Goal: Task Accomplishment & Management: Use online tool/utility

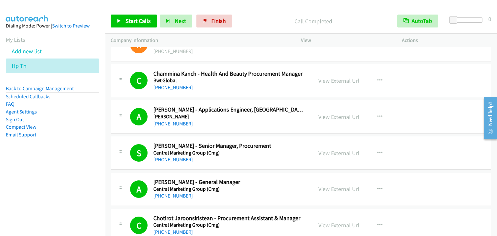
click at [16, 39] on link "My Lists" at bounding box center [15, 39] width 19 height 7
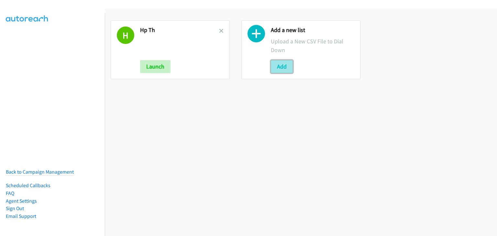
click at [280, 71] on button "Add" at bounding box center [282, 66] width 22 height 13
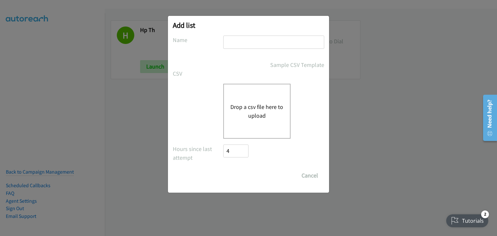
click at [259, 105] on button "Drop a csv file here to upload" at bounding box center [256, 111] width 53 height 17
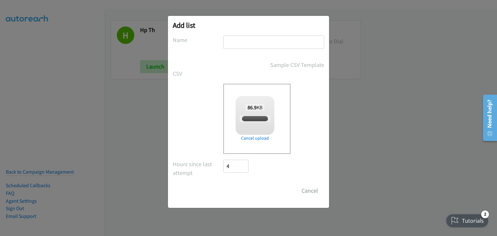
checkbox input "true"
click at [244, 44] on input "text" at bounding box center [273, 42] width 101 height 13
type input "SK HP"
click at [240, 192] on input "Save List" at bounding box center [240, 190] width 34 height 13
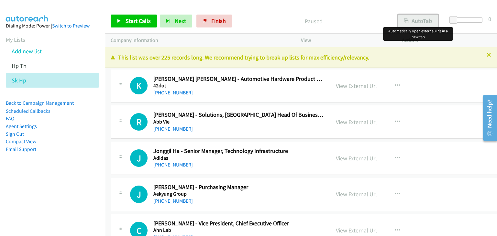
click at [423, 21] on button "AutoTab" at bounding box center [418, 21] width 40 height 13
click at [336, 86] on link "View External Url" at bounding box center [356, 85] width 41 height 7
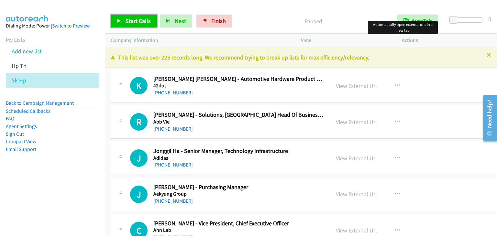
click at [133, 24] on span "Start Calls" at bounding box center [138, 20] width 25 height 7
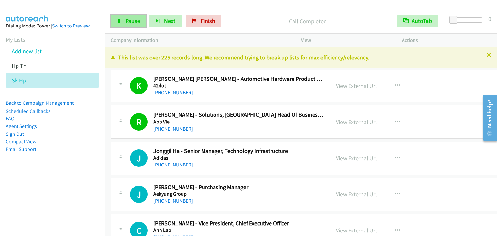
click at [126, 26] on link "Pause" at bounding box center [129, 21] width 36 height 13
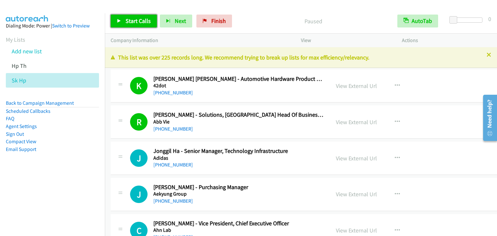
click at [136, 22] on span "Start Calls" at bounding box center [138, 20] width 25 height 7
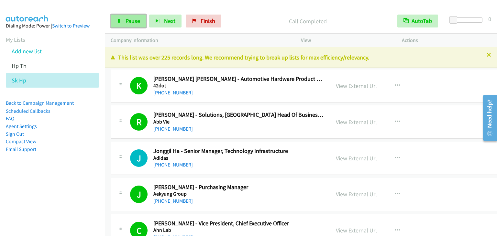
click at [132, 24] on span "Pause" at bounding box center [133, 20] width 15 height 7
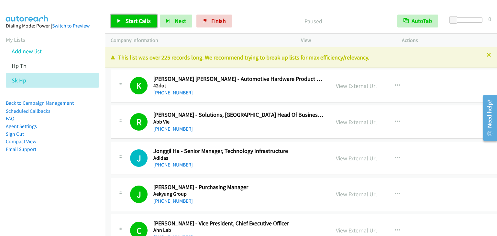
click at [139, 24] on span "Start Calls" at bounding box center [138, 20] width 25 height 7
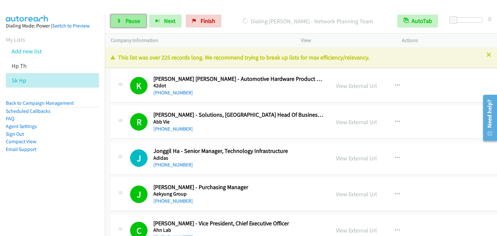
click at [118, 20] on icon at bounding box center [119, 21] width 5 height 5
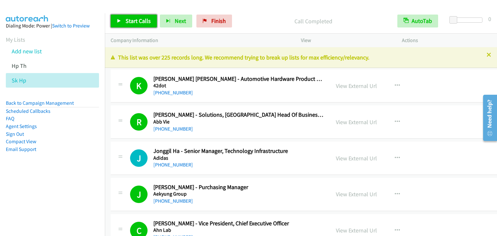
click at [126, 20] on span "Start Calls" at bounding box center [138, 20] width 25 height 7
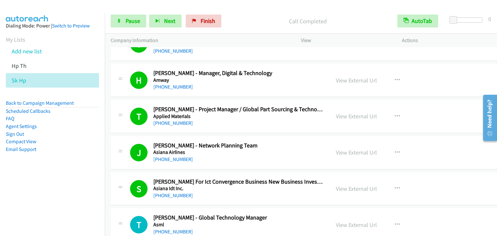
scroll to position [324, 0]
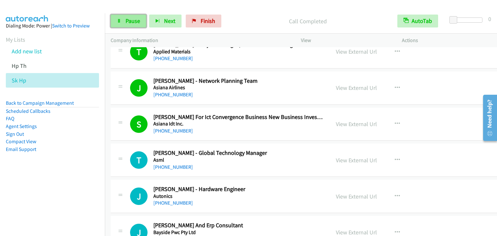
click at [132, 22] on span "Pause" at bounding box center [133, 20] width 15 height 7
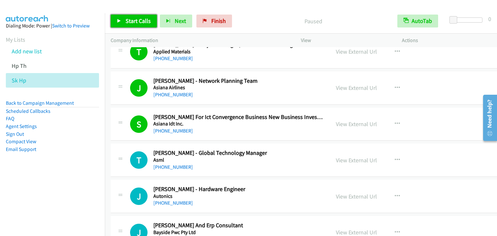
click at [132, 22] on span "Start Calls" at bounding box center [138, 20] width 25 height 7
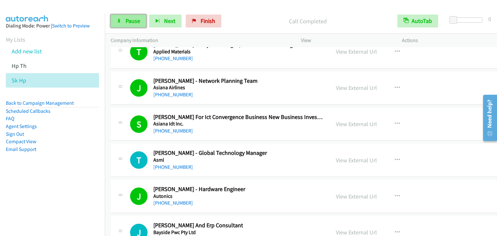
click at [139, 19] on span "Pause" at bounding box center [133, 20] width 15 height 7
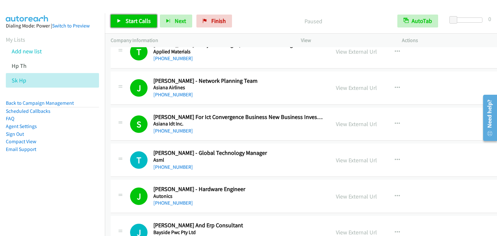
click at [139, 19] on span "Start Calls" at bounding box center [138, 20] width 25 height 7
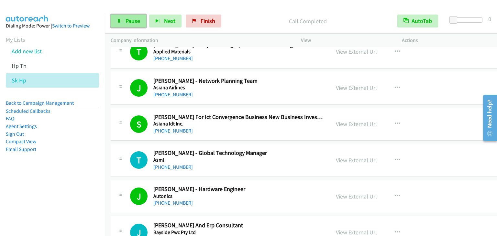
click at [126, 17] on span "Pause" at bounding box center [133, 20] width 15 height 7
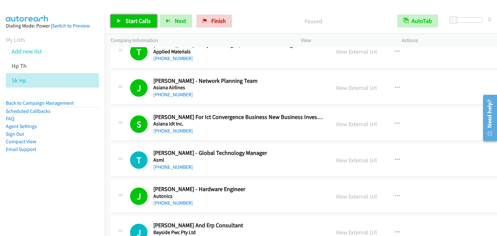
click at [126, 17] on span "Start Calls" at bounding box center [138, 20] width 25 height 7
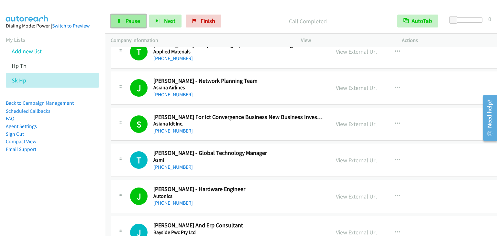
click at [123, 17] on link "Pause" at bounding box center [129, 21] width 36 height 13
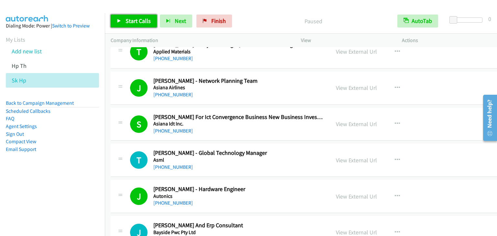
click at [123, 17] on link "Start Calls" at bounding box center [134, 21] width 46 height 13
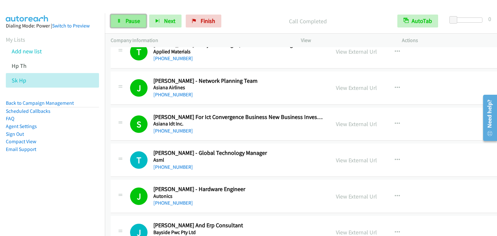
click at [135, 20] on span "Pause" at bounding box center [133, 20] width 15 height 7
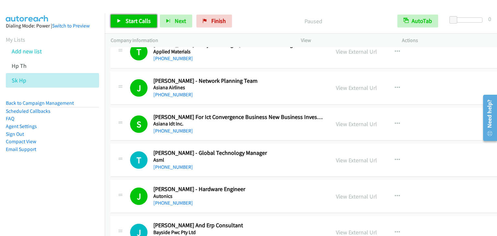
click at [135, 20] on span "Start Calls" at bounding box center [138, 20] width 25 height 7
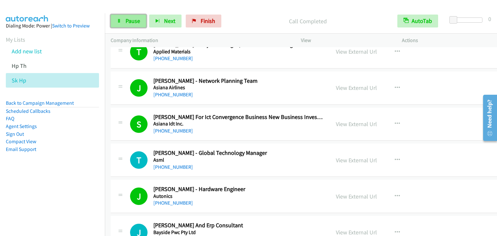
click at [129, 20] on span "Pause" at bounding box center [133, 20] width 15 height 7
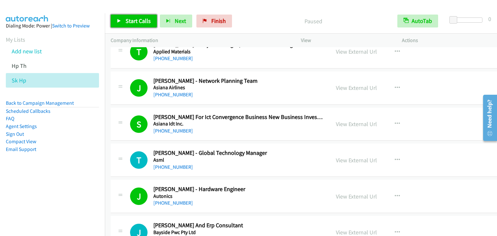
click at [129, 20] on span "Start Calls" at bounding box center [138, 20] width 25 height 7
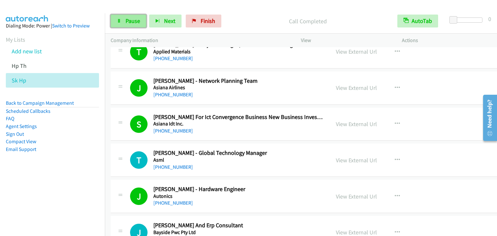
click at [135, 22] on span "Pause" at bounding box center [133, 20] width 15 height 7
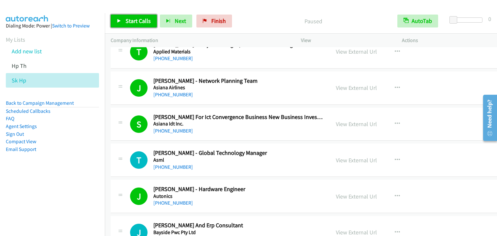
click at [135, 22] on span "Start Calls" at bounding box center [138, 20] width 25 height 7
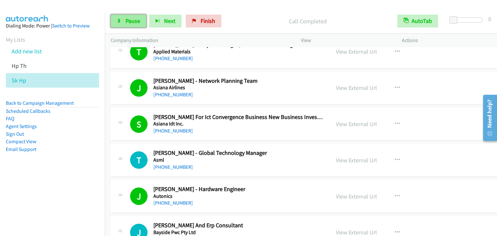
click at [131, 24] on span "Pause" at bounding box center [133, 20] width 15 height 7
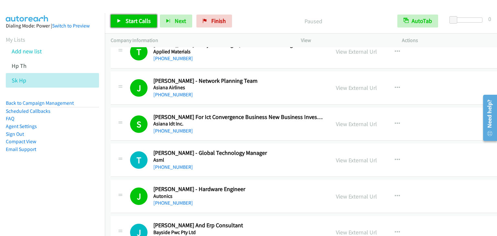
click at [131, 24] on span "Start Calls" at bounding box center [138, 20] width 25 height 7
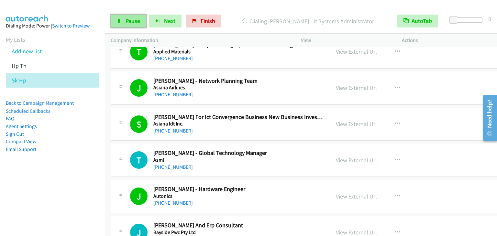
click at [126, 24] on span "Pause" at bounding box center [133, 20] width 15 height 7
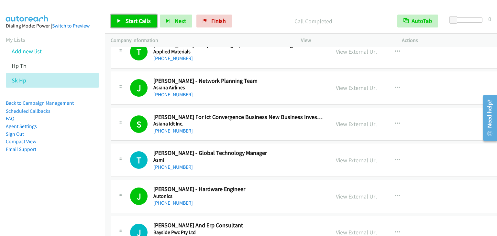
click at [143, 16] on link "Start Calls" at bounding box center [134, 21] width 46 height 13
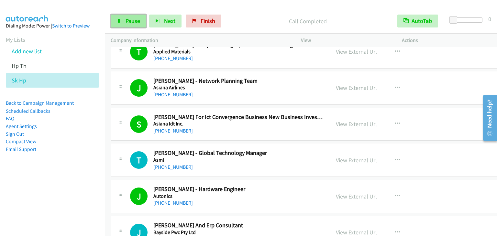
click at [117, 17] on link "Pause" at bounding box center [129, 21] width 36 height 13
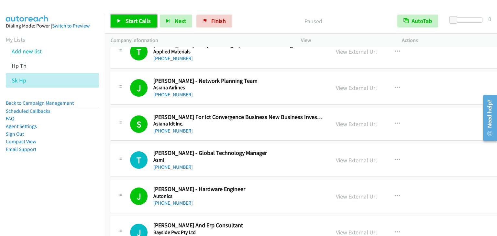
click at [123, 21] on link "Start Calls" at bounding box center [134, 21] width 46 height 13
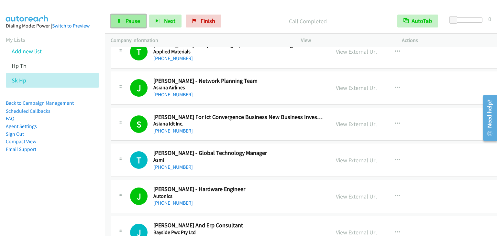
click at [126, 21] on span "Pause" at bounding box center [133, 20] width 15 height 7
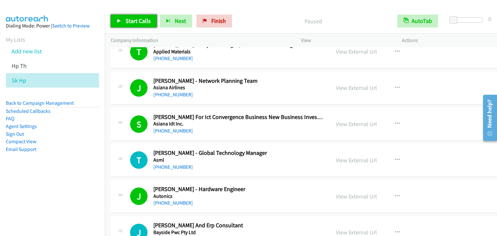
click at [126, 20] on span "Start Calls" at bounding box center [138, 20] width 25 height 7
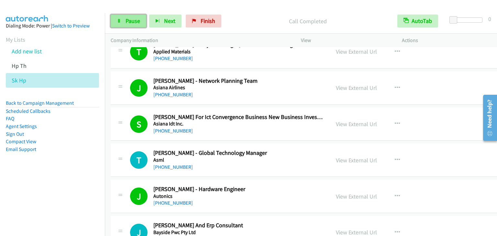
click at [135, 18] on span "Pause" at bounding box center [133, 20] width 15 height 7
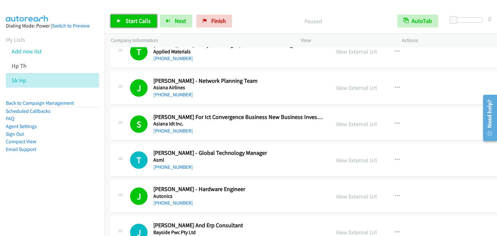
click at [135, 18] on span "Start Calls" at bounding box center [138, 20] width 25 height 7
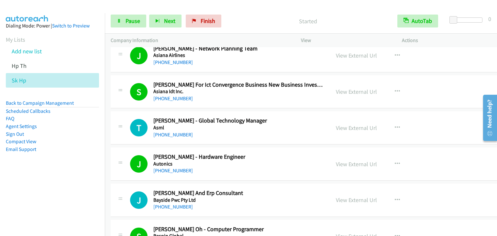
scroll to position [388, 0]
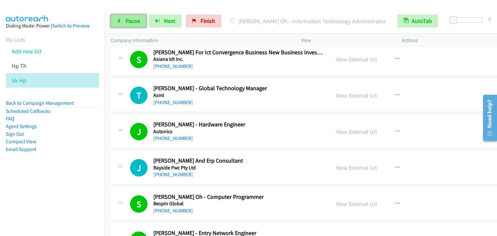
click at [130, 21] on span "Pause" at bounding box center [133, 20] width 15 height 7
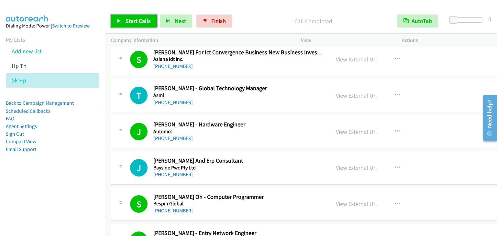
click at [142, 20] on span "Start Calls" at bounding box center [138, 20] width 25 height 7
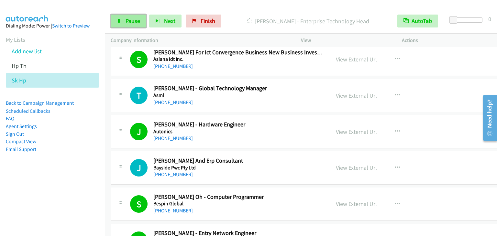
click at [126, 18] on span "Pause" at bounding box center [133, 20] width 15 height 7
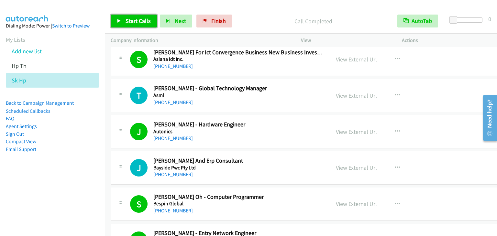
click at [131, 19] on span "Start Calls" at bounding box center [138, 20] width 25 height 7
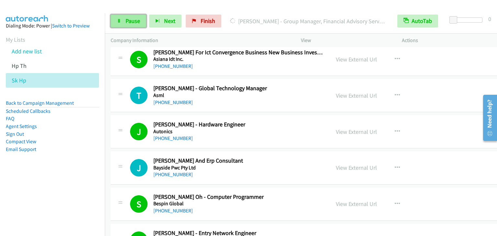
click at [129, 19] on span "Pause" at bounding box center [133, 20] width 15 height 7
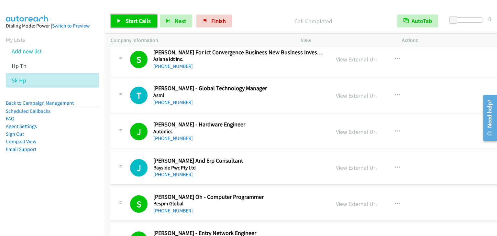
click at [130, 24] on span "Start Calls" at bounding box center [138, 20] width 25 height 7
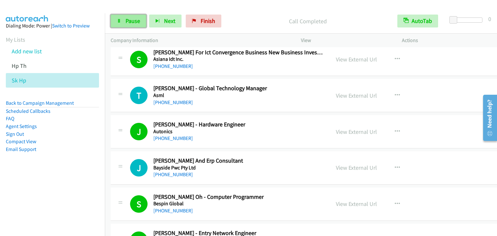
click at [122, 18] on link "Pause" at bounding box center [129, 21] width 36 height 13
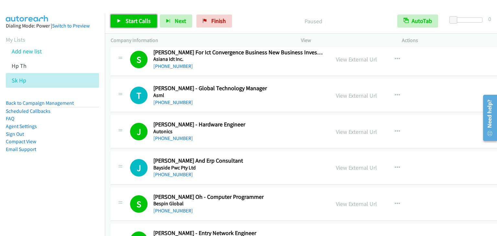
click at [144, 21] on span "Start Calls" at bounding box center [138, 20] width 25 height 7
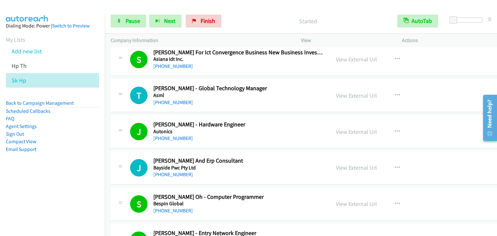
click at [277, 20] on p "Started" at bounding box center [308, 21] width 156 height 9
click at [127, 21] on span "Pause" at bounding box center [133, 20] width 15 height 7
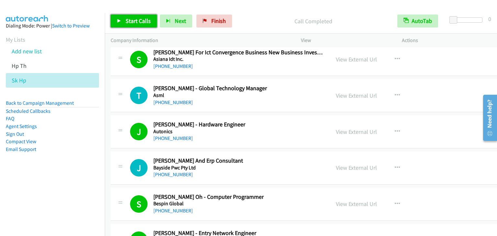
click at [129, 20] on span "Start Calls" at bounding box center [138, 20] width 25 height 7
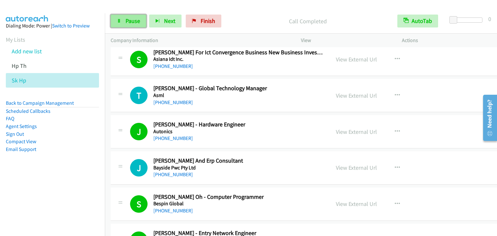
click at [132, 24] on span "Pause" at bounding box center [133, 20] width 15 height 7
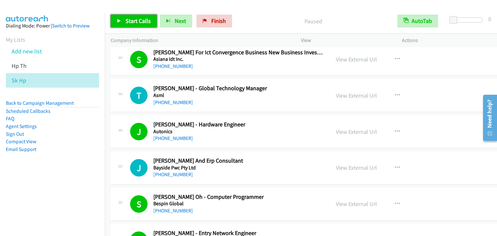
click at [132, 24] on span "Start Calls" at bounding box center [138, 20] width 25 height 7
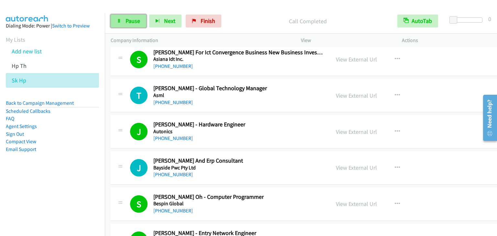
click at [126, 25] on link "Pause" at bounding box center [129, 21] width 36 height 13
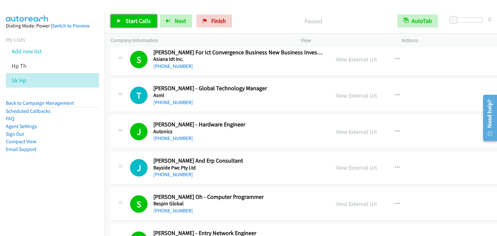
click at [137, 22] on span "Start Calls" at bounding box center [138, 20] width 25 height 7
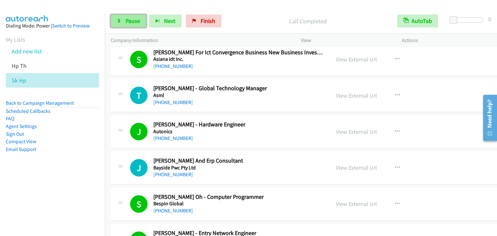
click at [133, 21] on span "Pause" at bounding box center [133, 20] width 15 height 7
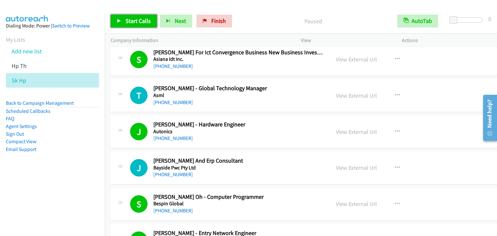
click at [141, 20] on span "Start Calls" at bounding box center [138, 20] width 25 height 7
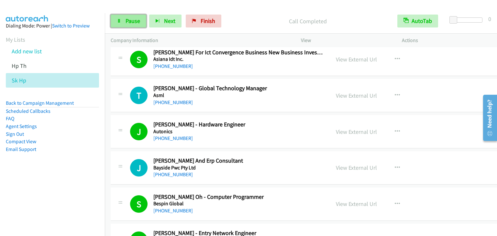
click at [138, 23] on span "Pause" at bounding box center [133, 20] width 15 height 7
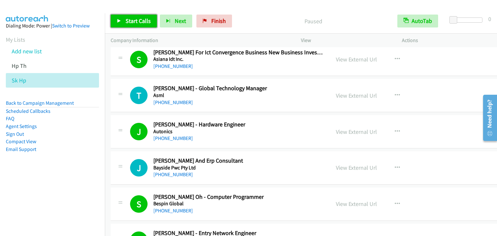
click at [138, 23] on span "Start Calls" at bounding box center [138, 20] width 25 height 7
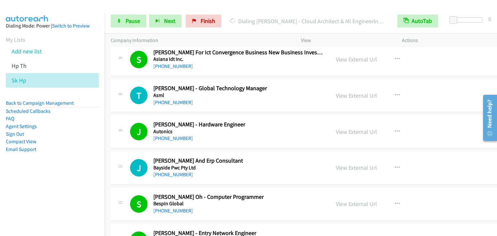
click at [57, 219] on nav "Dialing Mode: Power | Switch to Preview My Lists Add new list Hp Th Sk Hp Back …" at bounding box center [52, 131] width 105 height 236
click at [136, 21] on span "Pause" at bounding box center [133, 20] width 15 height 7
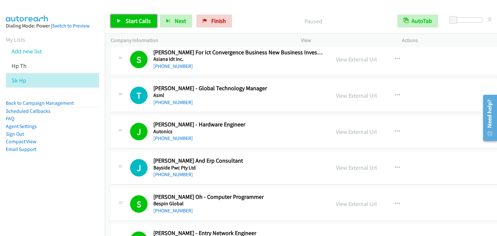
click at [136, 21] on span "Start Calls" at bounding box center [138, 20] width 25 height 7
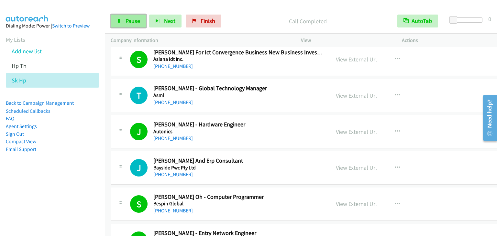
click at [120, 16] on link "Pause" at bounding box center [129, 21] width 36 height 13
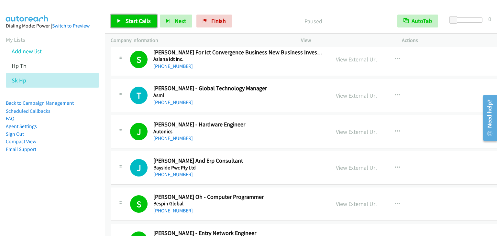
click at [120, 16] on link "Start Calls" at bounding box center [134, 21] width 46 height 13
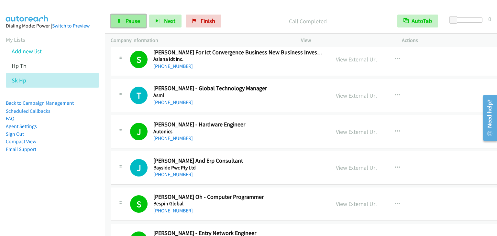
click at [122, 22] on link "Pause" at bounding box center [129, 21] width 36 height 13
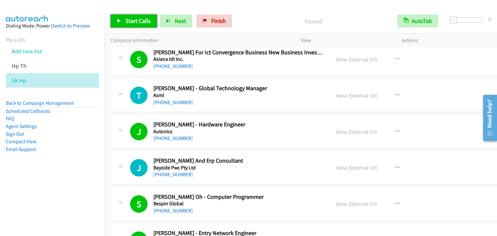
click at [122, 22] on link "Start Calls" at bounding box center [134, 21] width 46 height 13
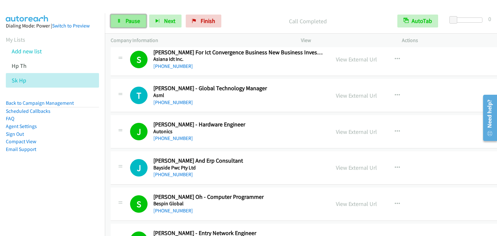
click at [127, 24] on span "Pause" at bounding box center [133, 20] width 15 height 7
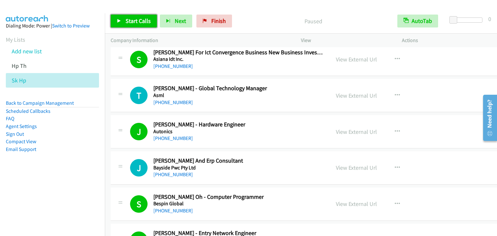
click at [126, 22] on span "Start Calls" at bounding box center [138, 20] width 25 height 7
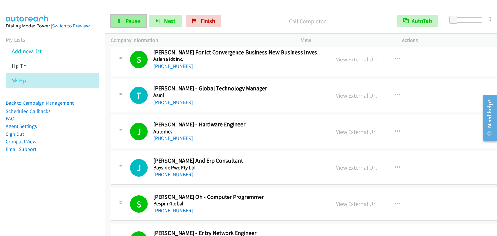
click at [133, 23] on span "Pause" at bounding box center [133, 20] width 15 height 7
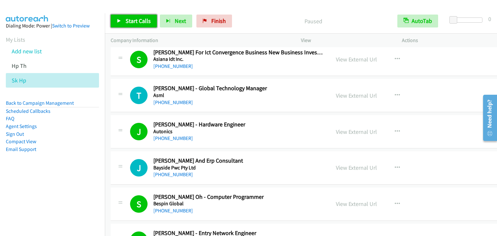
click at [133, 23] on span "Start Calls" at bounding box center [138, 20] width 25 height 7
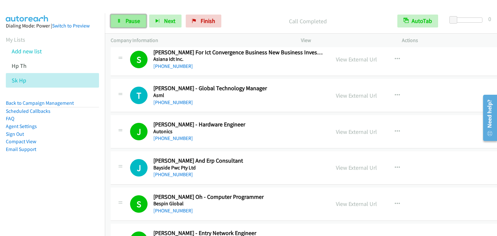
click at [126, 20] on span "Pause" at bounding box center [133, 20] width 15 height 7
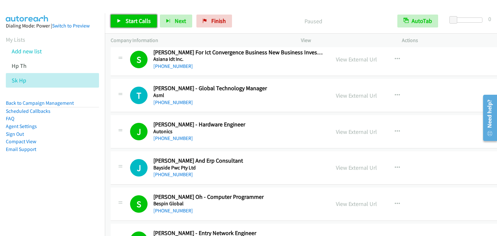
click at [129, 20] on span "Start Calls" at bounding box center [138, 20] width 25 height 7
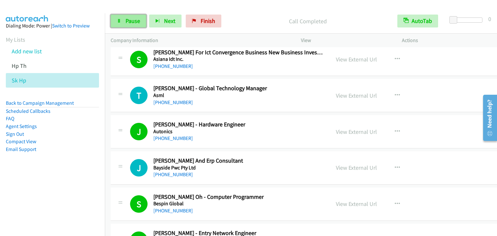
click at [128, 20] on span "Pause" at bounding box center [133, 20] width 15 height 7
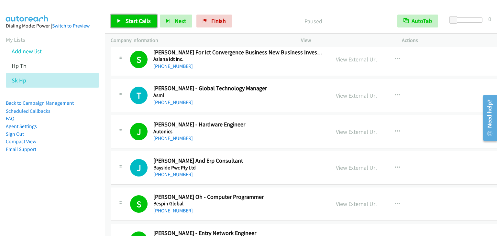
click at [128, 20] on span "Start Calls" at bounding box center [138, 20] width 25 height 7
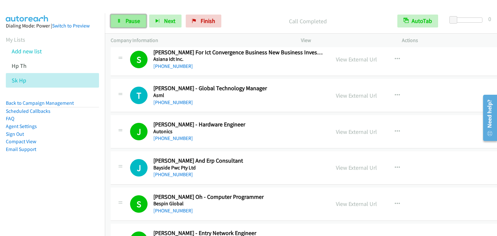
click at [128, 22] on span "Pause" at bounding box center [133, 20] width 15 height 7
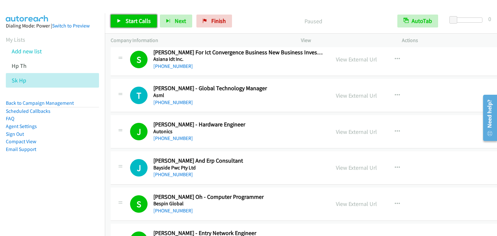
click at [128, 22] on span "Start Calls" at bounding box center [138, 20] width 25 height 7
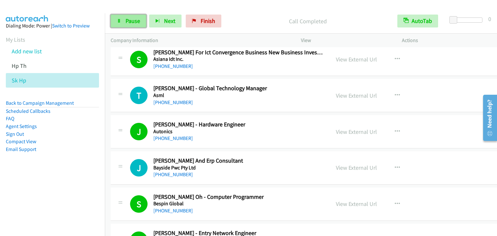
click at [129, 17] on link "Pause" at bounding box center [129, 21] width 36 height 13
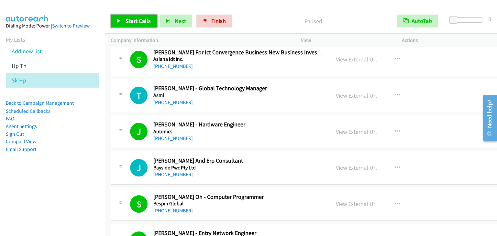
click at [134, 16] on link "Start Calls" at bounding box center [134, 21] width 46 height 13
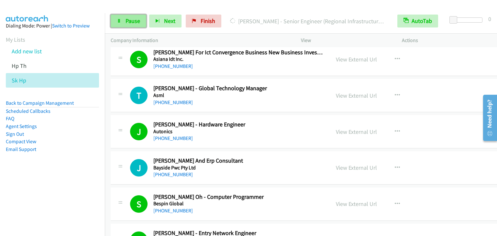
click at [130, 21] on span "Pause" at bounding box center [133, 20] width 15 height 7
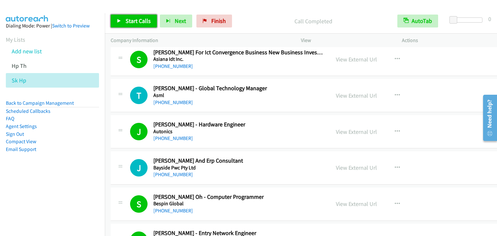
click at [136, 26] on link "Start Calls" at bounding box center [134, 21] width 46 height 13
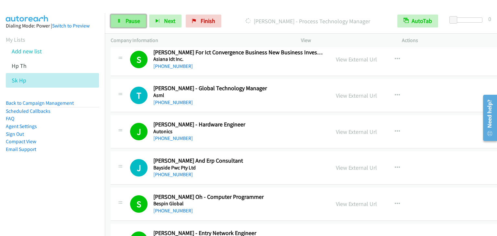
click at [136, 22] on span "Pause" at bounding box center [133, 20] width 15 height 7
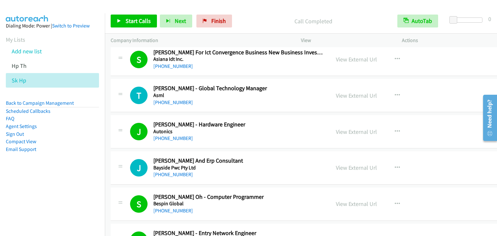
scroll to position [259, 0]
